Goal: Task Accomplishment & Management: Manage account settings

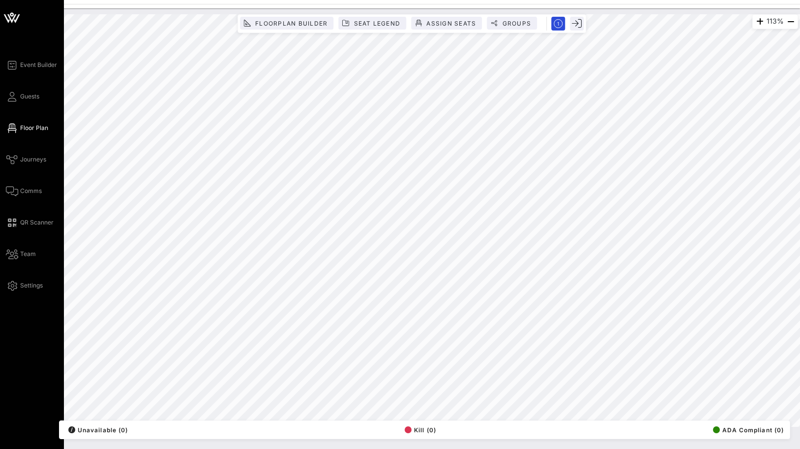
click at [19, 109] on div "Event Builder Guests Floor Plan Journeys Comms QR Scanner Team Settings" at bounding box center [35, 175] width 58 height 232
click at [19, 100] on link "Guests" at bounding box center [22, 96] width 33 height 12
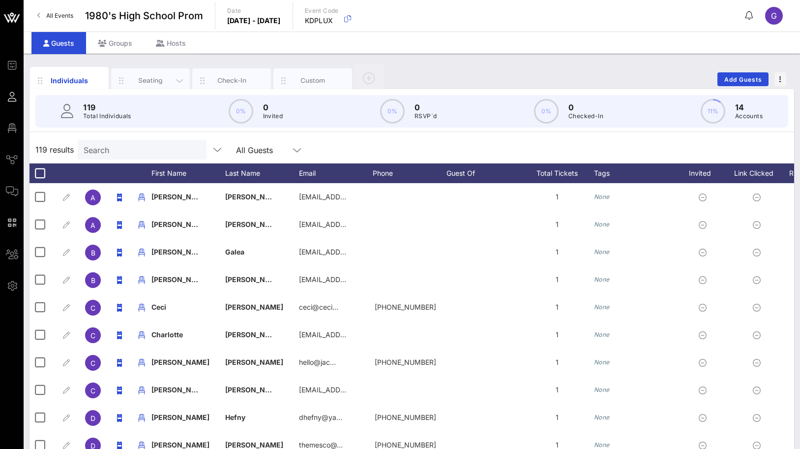
click at [146, 70] on div "Seating" at bounding box center [150, 80] width 79 height 25
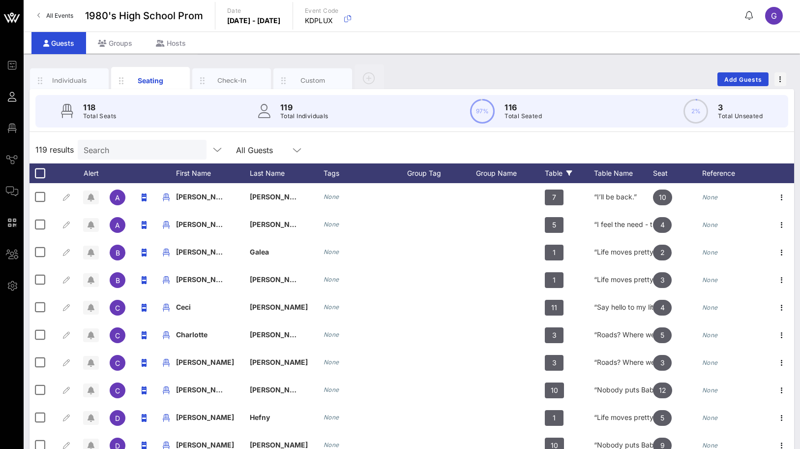
click at [561, 170] on div "Table" at bounding box center [569, 173] width 49 height 20
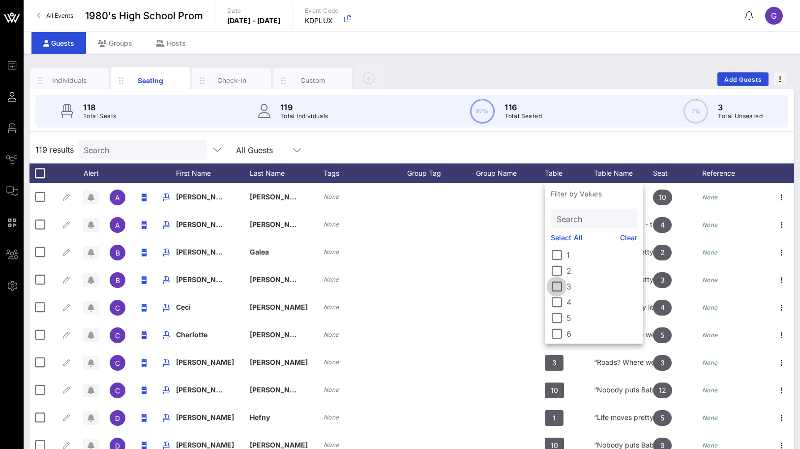
click at [559, 285] on div at bounding box center [556, 286] width 17 height 17
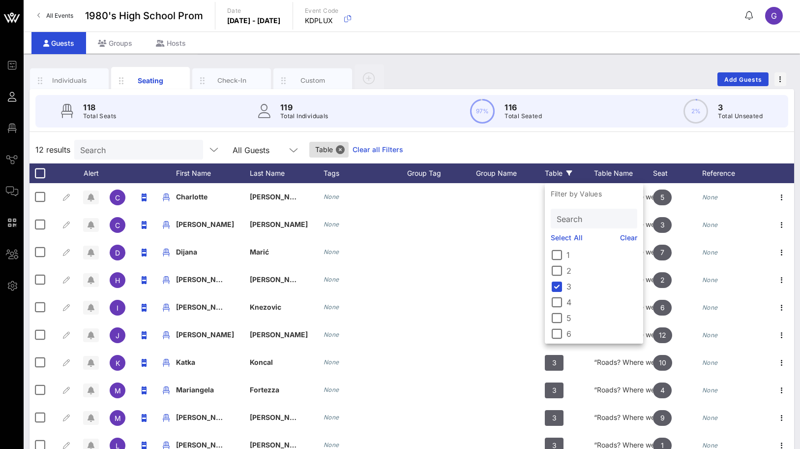
click at [570, 140] on div "12 results Search All Guests Table Clear all Filters" at bounding box center [412, 150] width 765 height 28
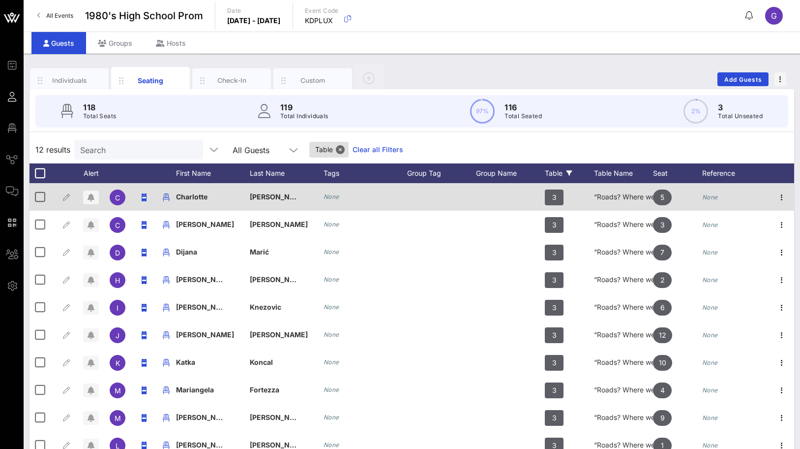
click at [604, 194] on div "“Roads? Where we’re going, we don’t need roads.”" at bounding box center [623, 197] width 59 height 28
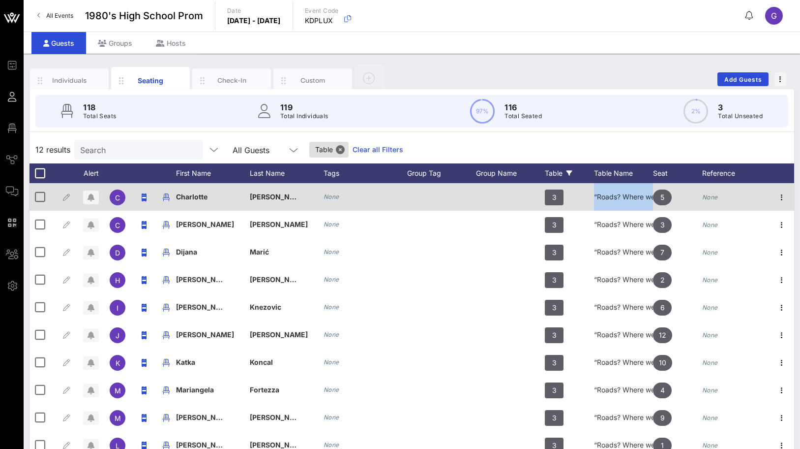
click at [604, 194] on div "“Roads? Where we’re going, we don’t need roads.”" at bounding box center [623, 197] width 59 height 28
copy div "“Roads? Where we’re going, we don’t need roads.”"
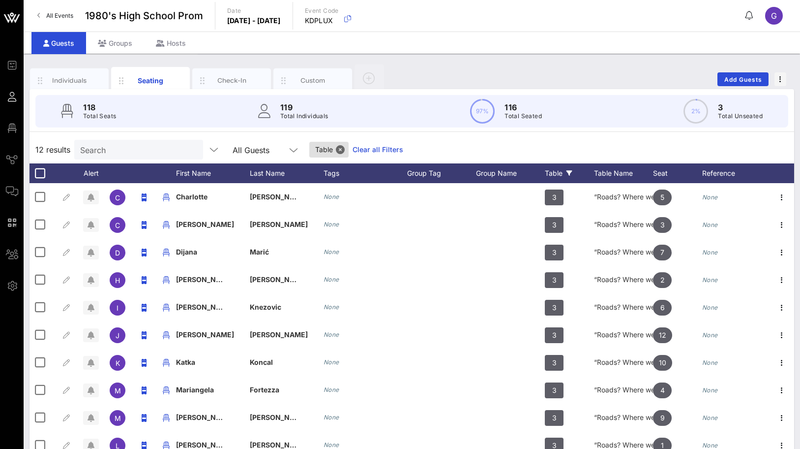
click at [560, 175] on div "Table" at bounding box center [569, 173] width 49 height 20
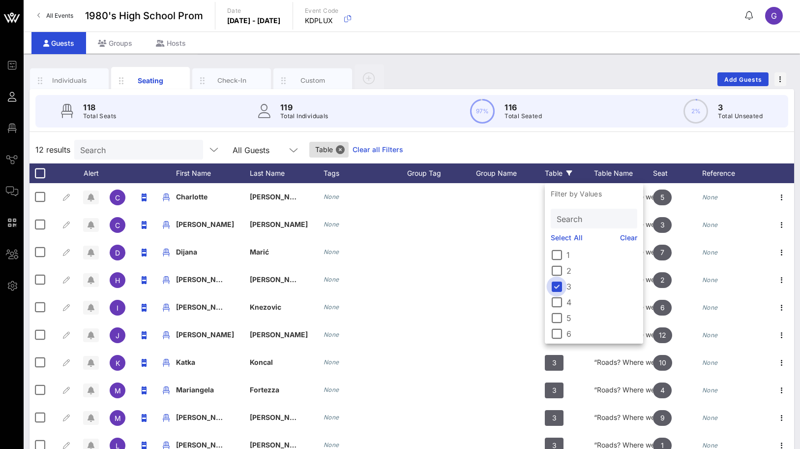
click at [558, 288] on div at bounding box center [556, 286] width 17 height 17
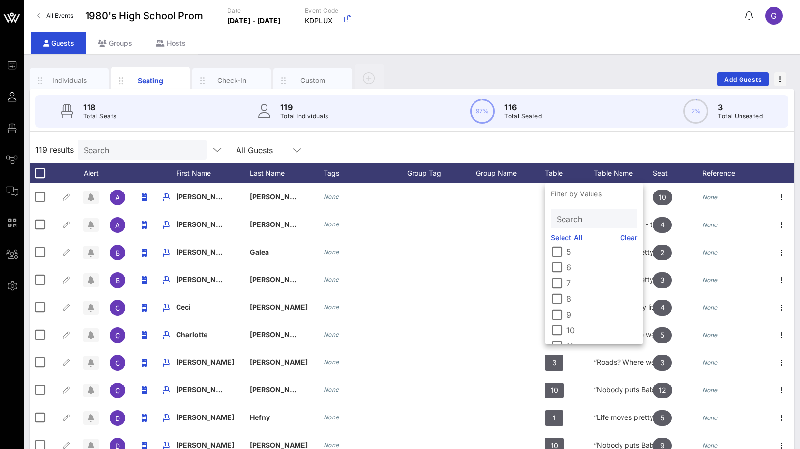
scroll to position [81, 0]
click at [553, 315] on div at bounding box center [556, 315] width 17 height 17
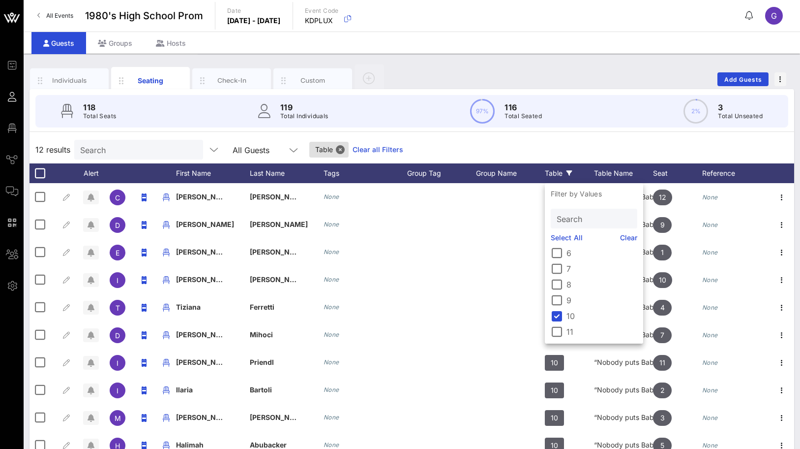
click at [572, 142] on div "12 results Search All Guests Table Clear all Filters" at bounding box center [412, 150] width 765 height 28
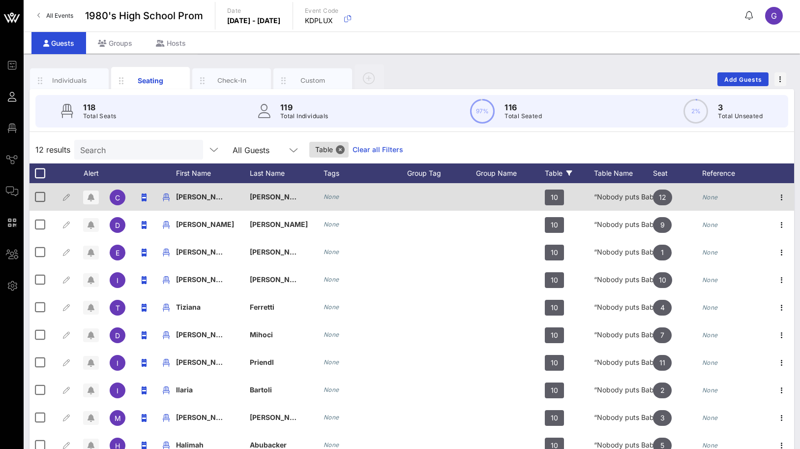
click at [607, 201] on div "“Nobody puts Baby in a corner.”" at bounding box center [623, 197] width 59 height 28
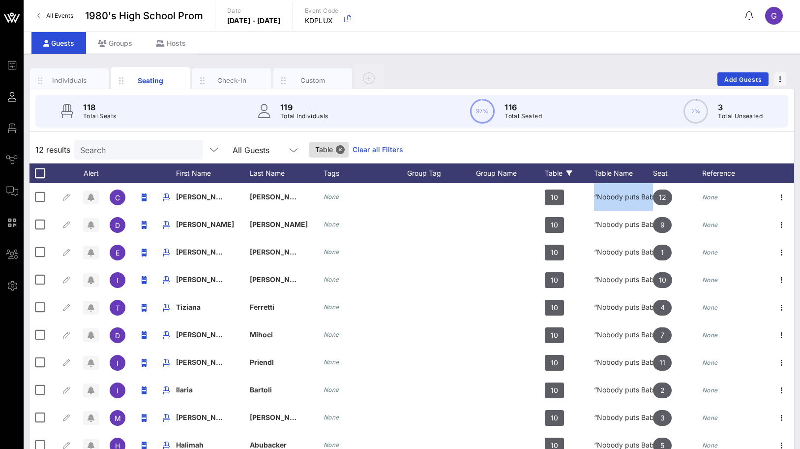
click at [569, 174] on icon at bounding box center [570, 173] width 6 height 6
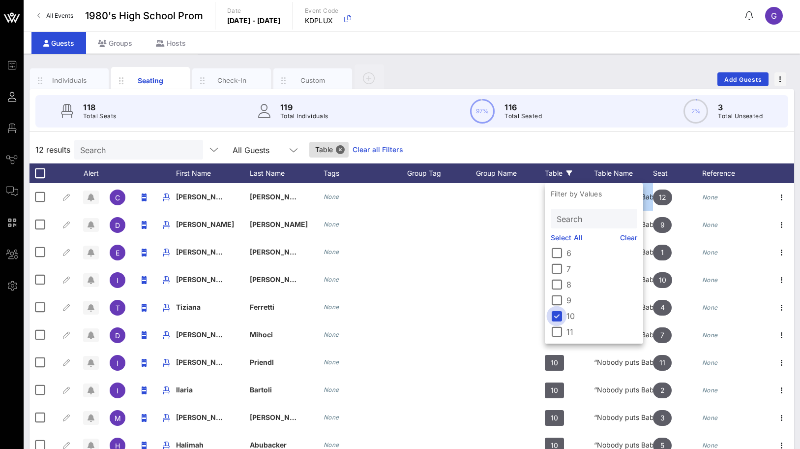
click at [557, 313] on div at bounding box center [556, 315] width 17 height 17
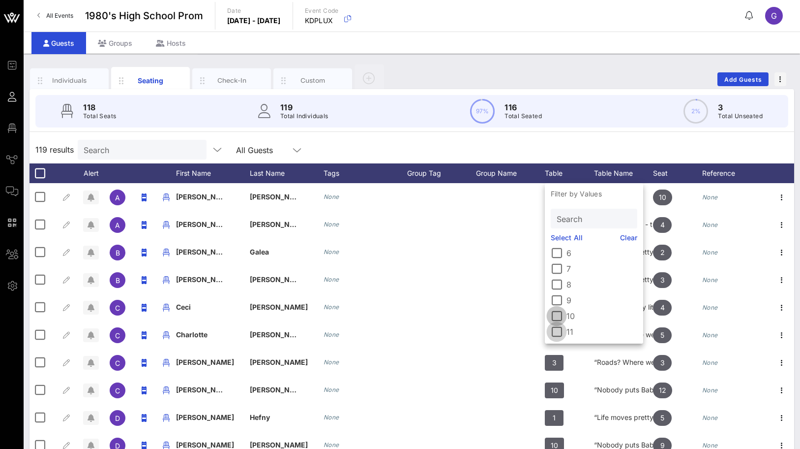
click at [558, 325] on div at bounding box center [556, 331] width 17 height 17
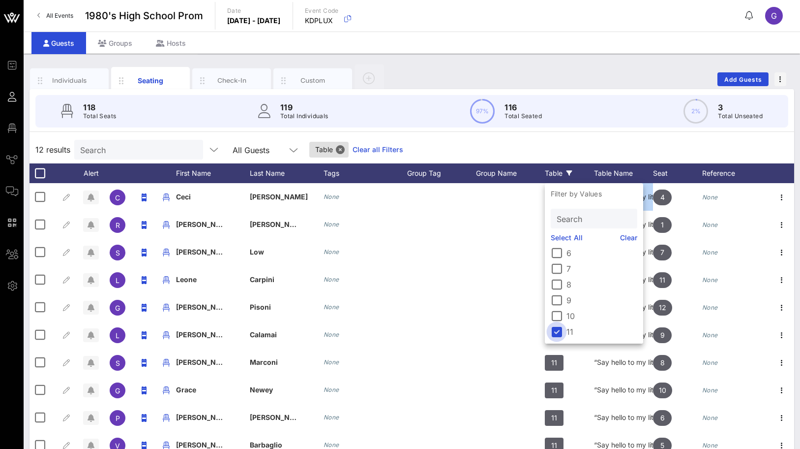
click at [554, 334] on div at bounding box center [556, 331] width 17 height 17
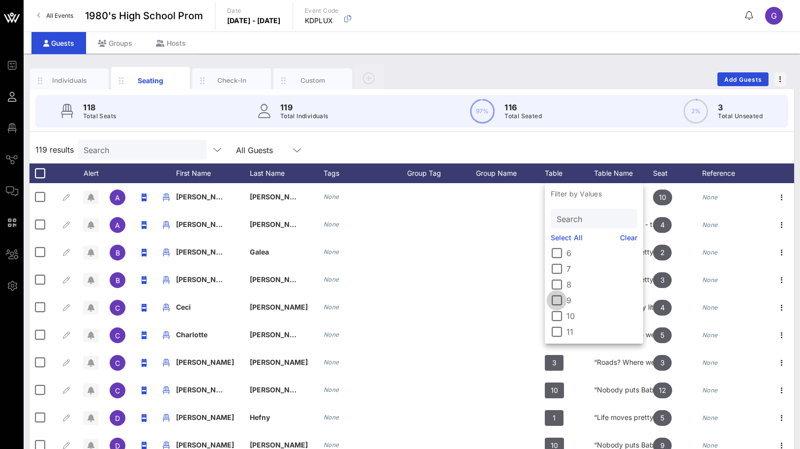
scroll to position [0, 0]
click at [556, 311] on div at bounding box center [556, 317] width 17 height 17
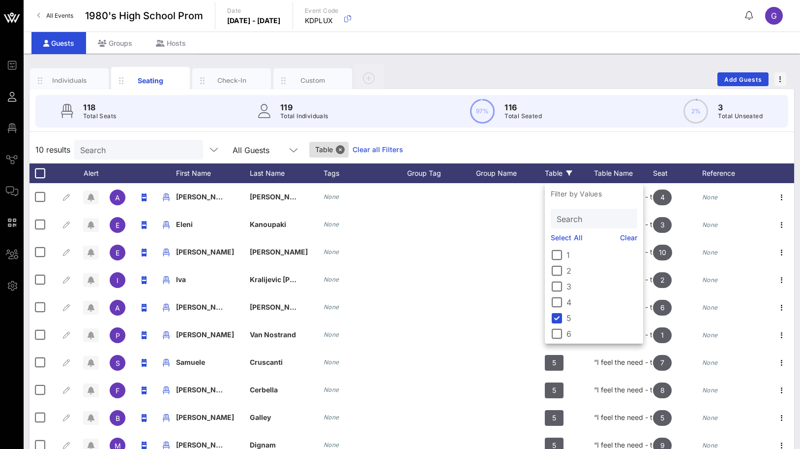
click at [575, 148] on div "10 results Search All Guests Table Clear all Filters" at bounding box center [412, 150] width 765 height 28
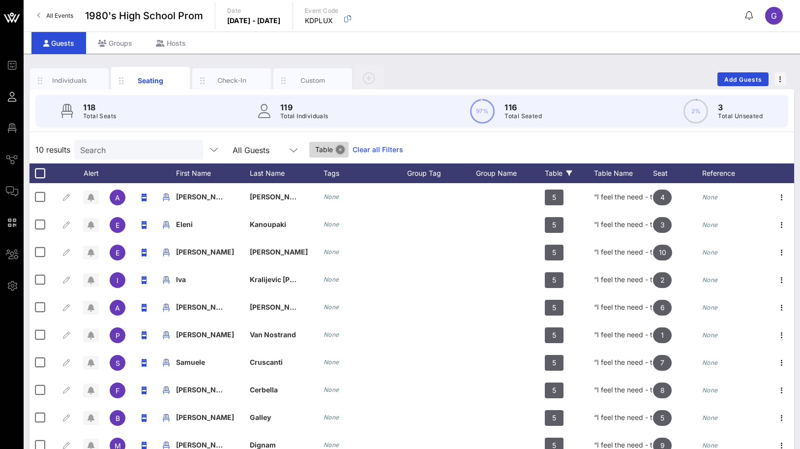
click at [336, 148] on button "Close" at bounding box center [340, 149] width 9 height 9
